Goal: Entertainment & Leisure: Consume media (video, audio)

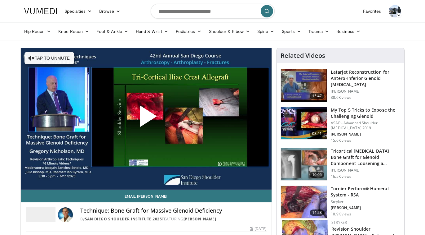
click at [146, 119] on span "Video Player" at bounding box center [146, 119] width 0 height 0
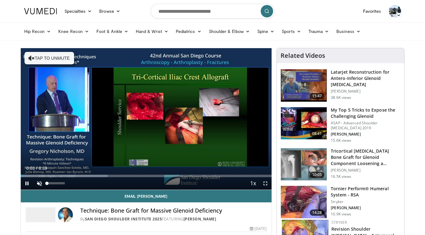
click at [38, 181] on span "Video Player" at bounding box center [39, 183] width 12 height 12
click at [264, 183] on span "Video Player" at bounding box center [265, 183] width 12 height 12
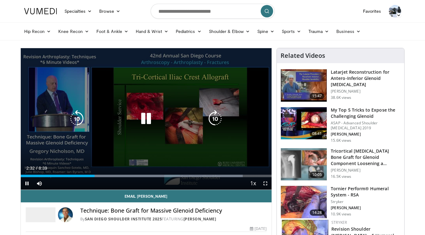
click at [159, 110] on div "60 seconds Tap to unmute" at bounding box center [146, 118] width 251 height 141
